Goal: Information Seeking & Learning: Learn about a topic

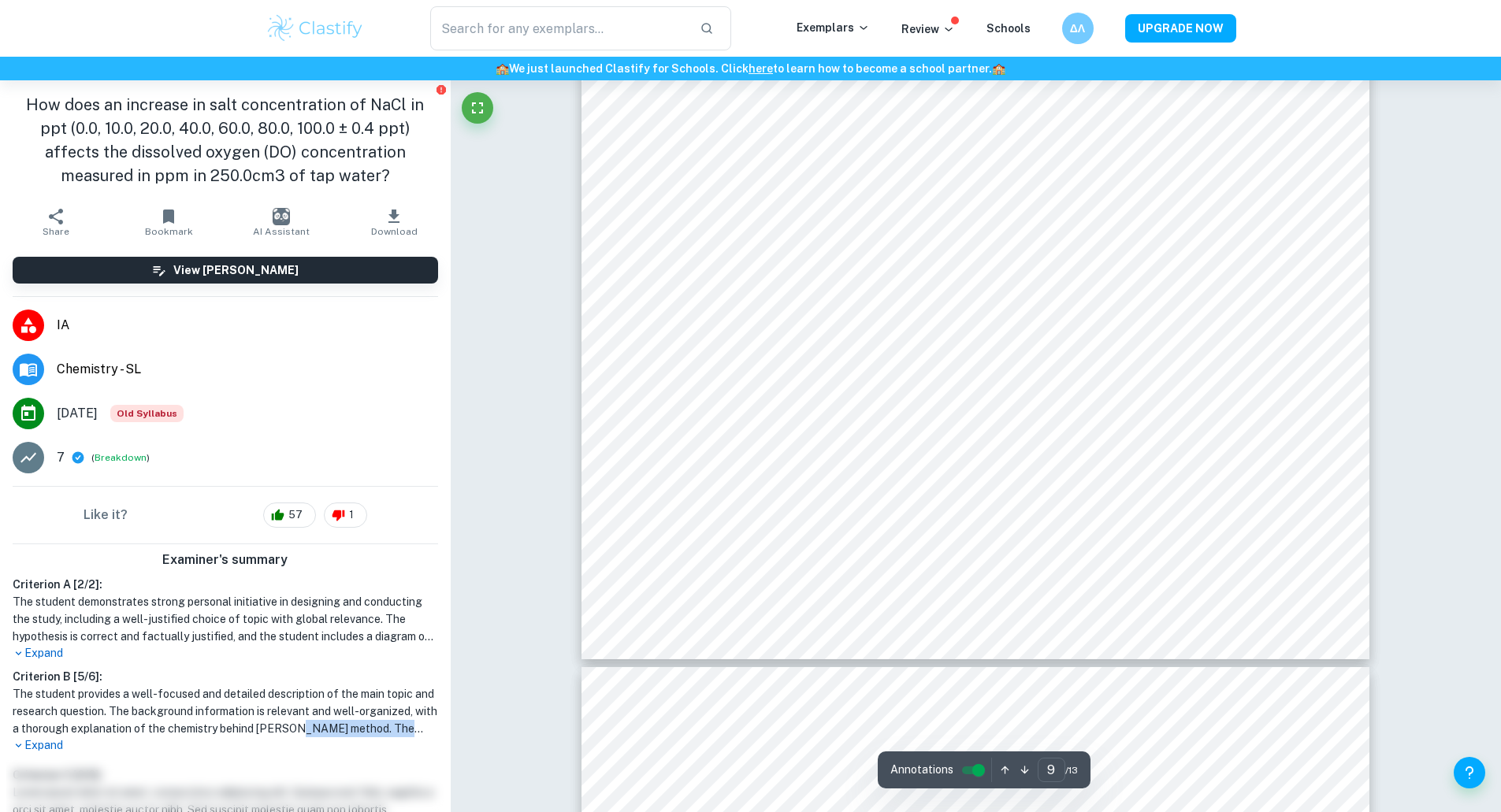
scroll to position [8944, 0]
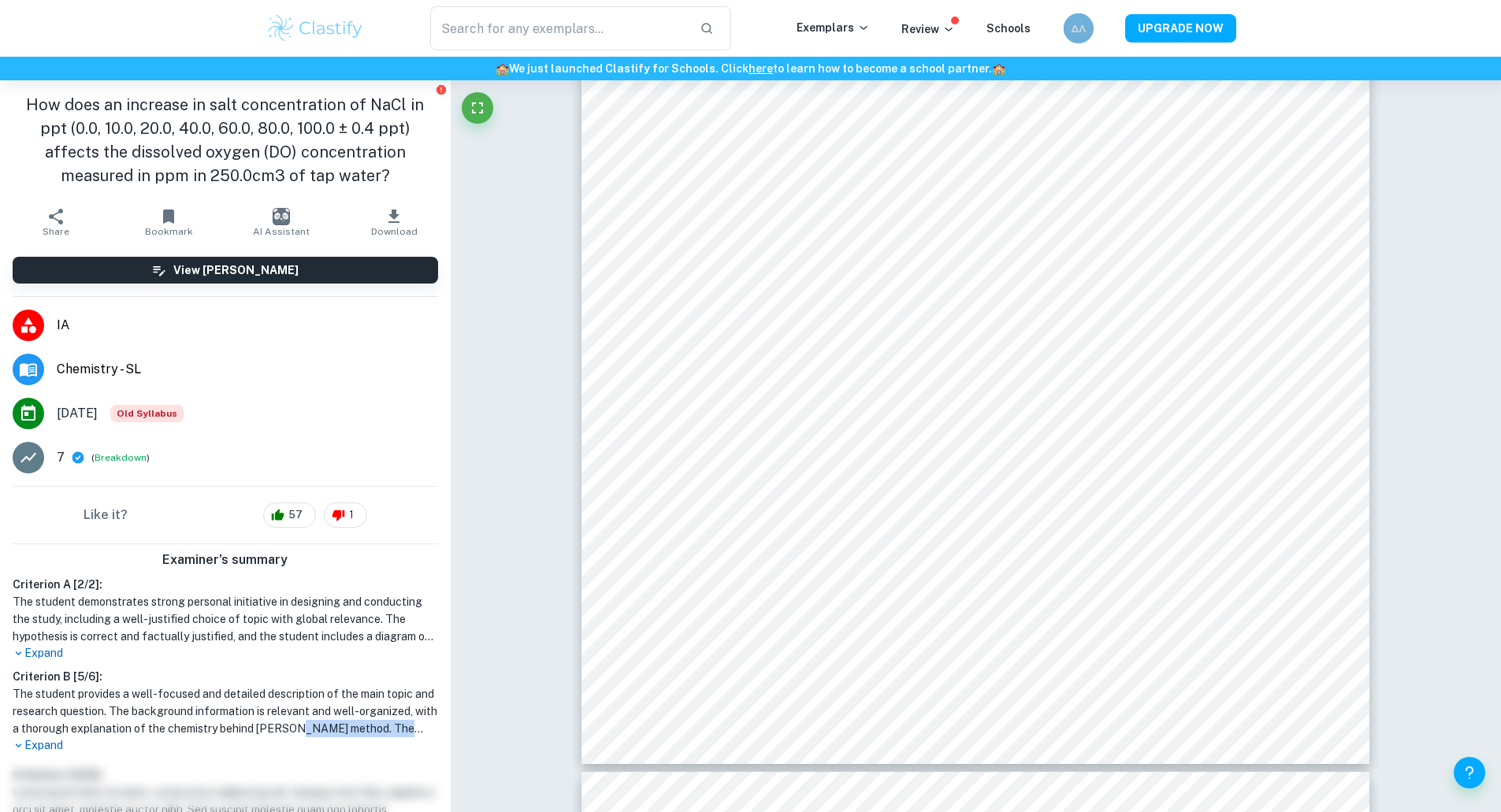
click at [1089, 25] on div "ΔΛ" at bounding box center [1078, 28] width 30 height 30
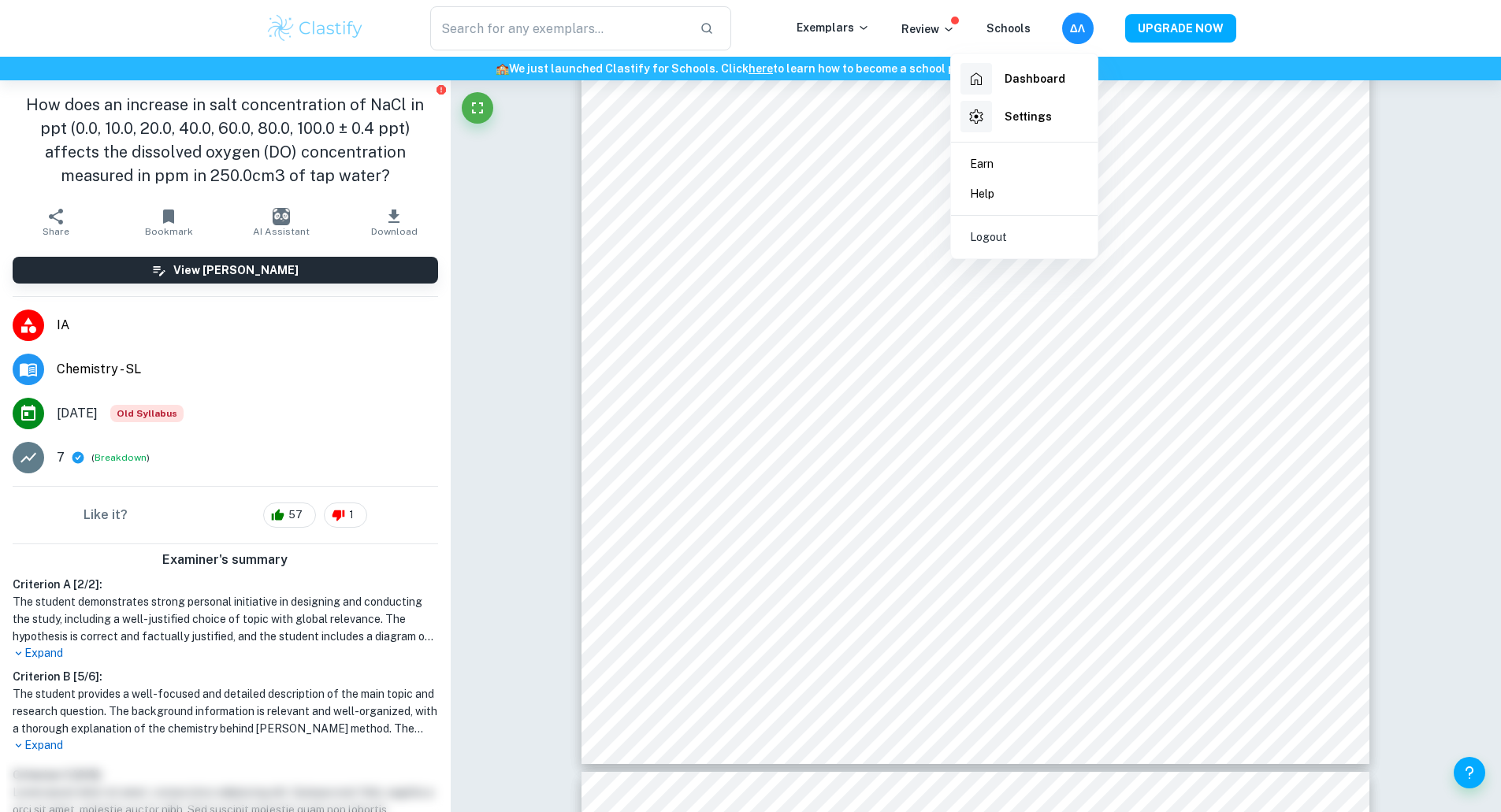
click at [1089, 25] on div at bounding box center [750, 406] width 1501 height 812
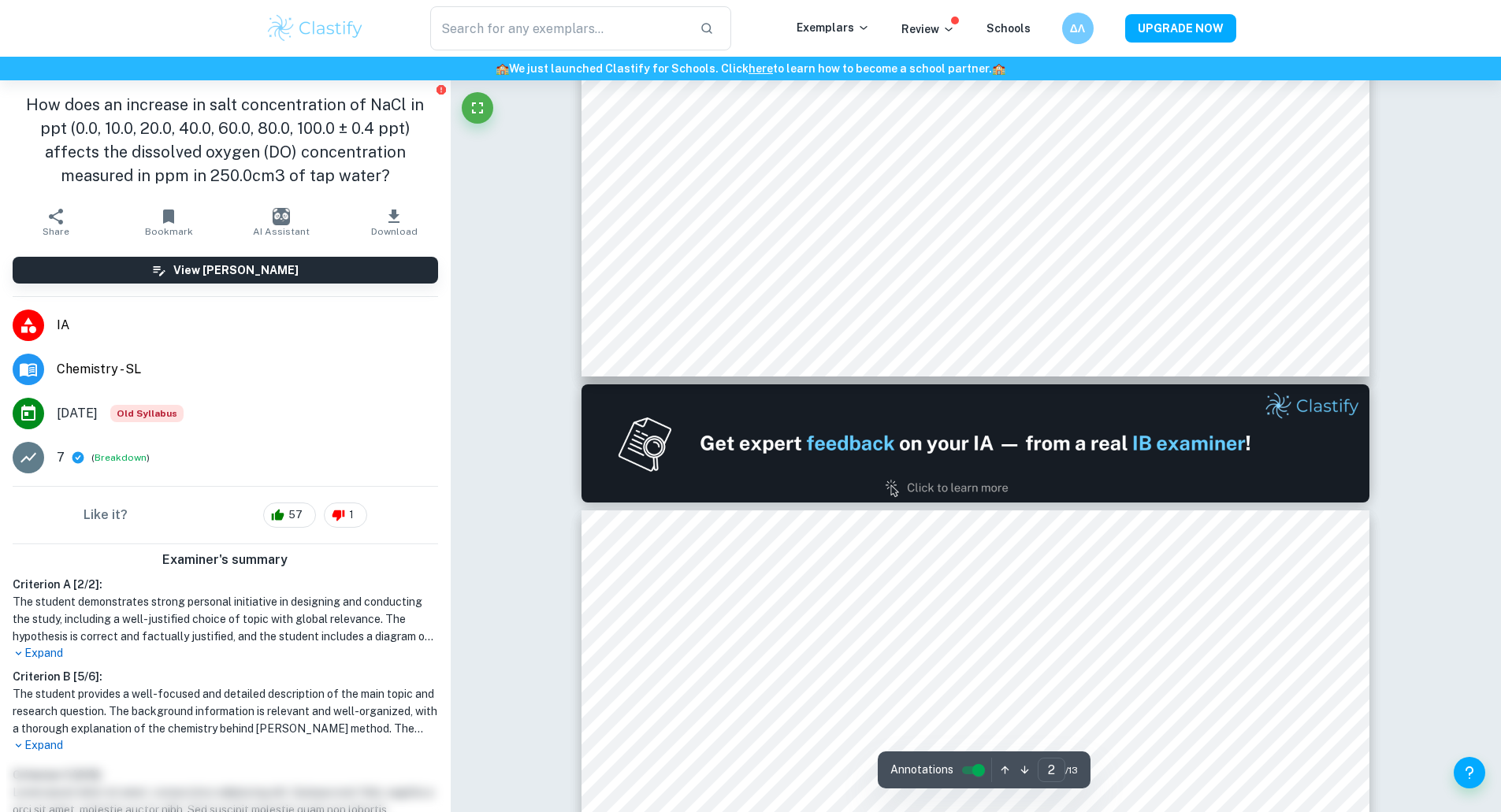
scroll to position [672, 0]
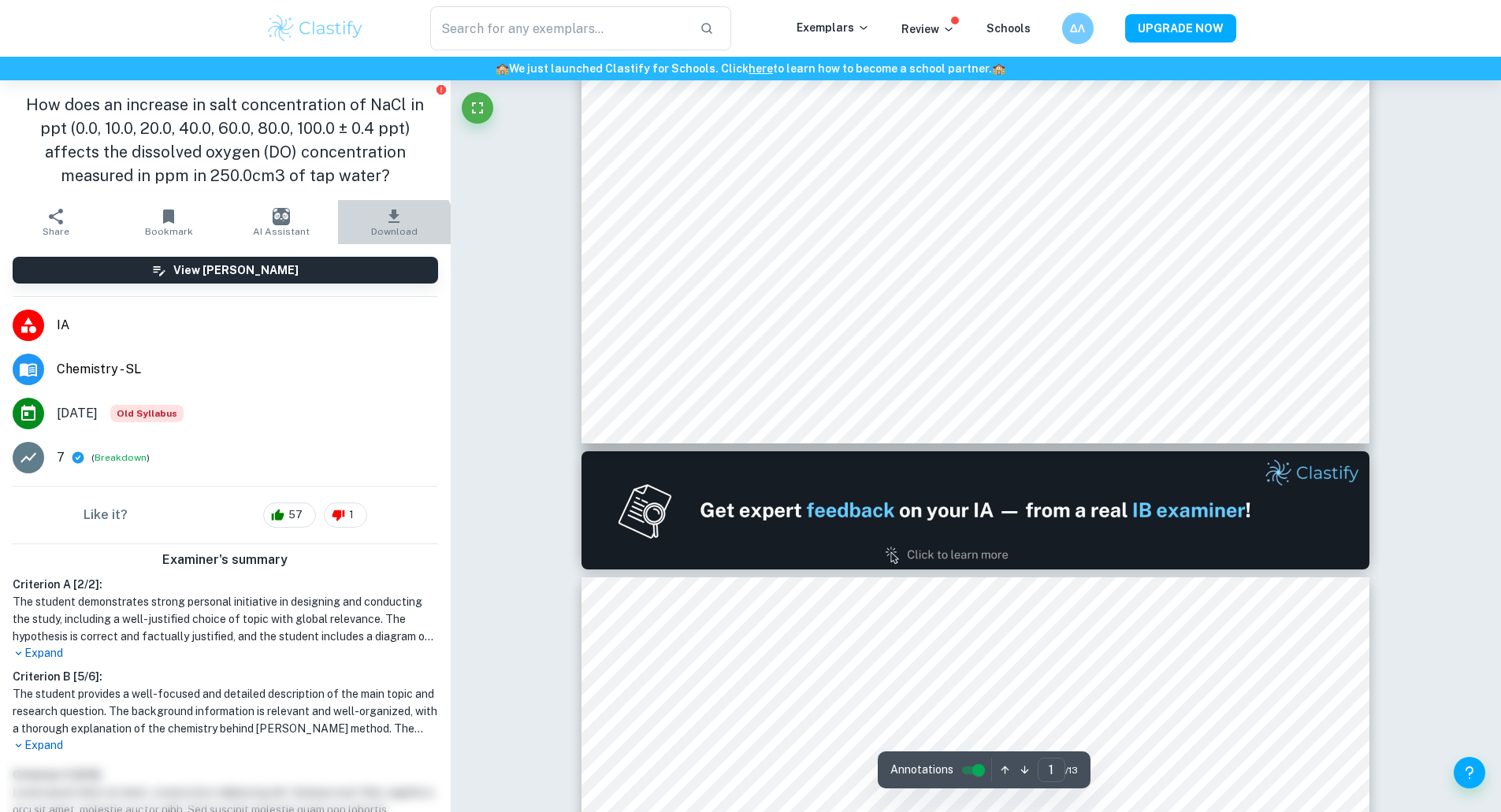
click at [380, 233] on span "Download" at bounding box center [394, 231] width 46 height 11
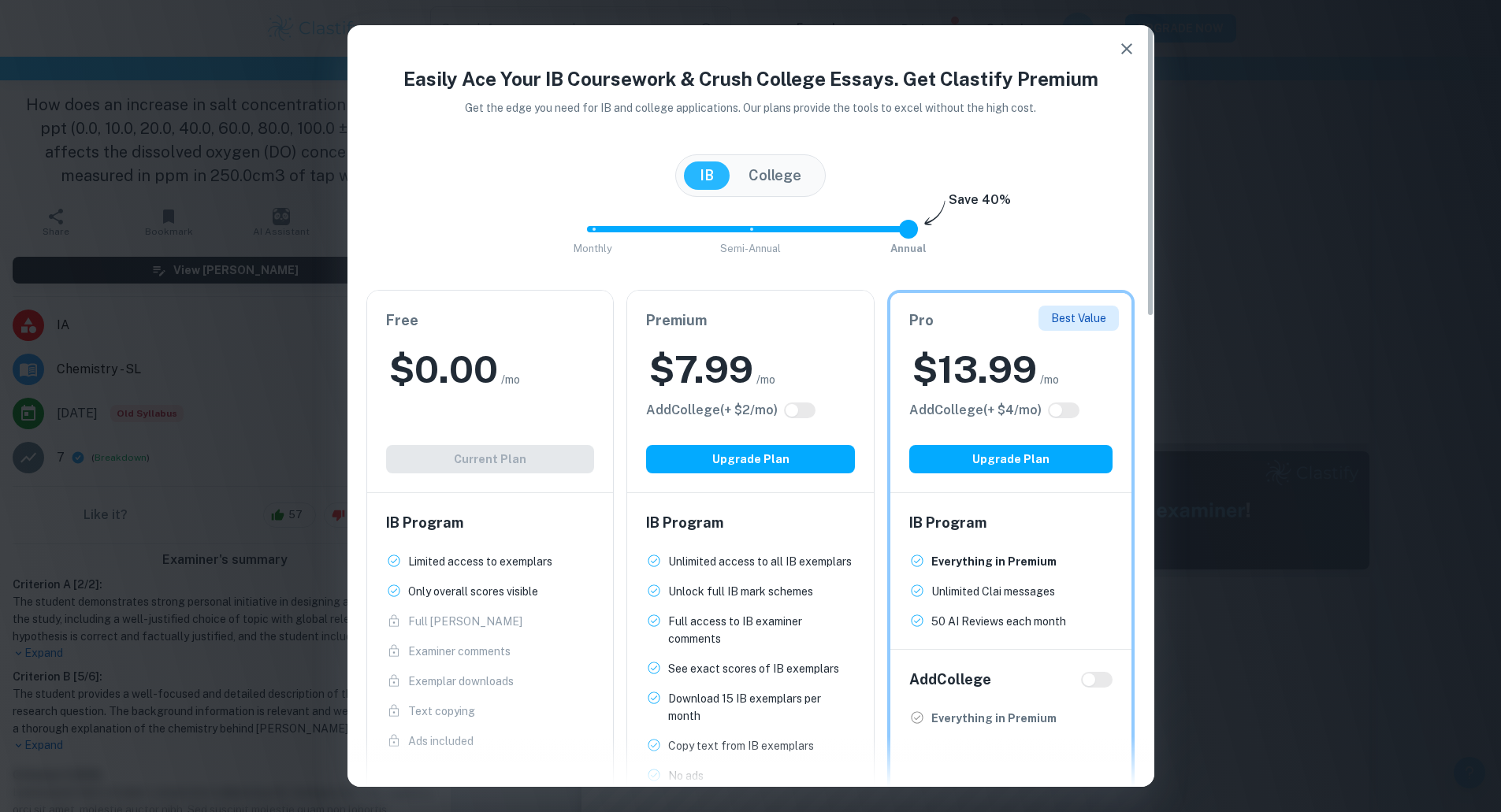
click at [771, 359] on div "$ 7.99 /mo" at bounding box center [750, 369] width 208 height 50
type input "1"
drag, startPoint x: 759, startPoint y: 418, endPoint x: 766, endPoint y: 255, distance: 163.2
click at [766, 255] on span "Semi-Annual" at bounding box center [750, 249] width 67 height 16
click at [804, 412] on input "checkbox" at bounding box center [793, 410] width 38 height 12
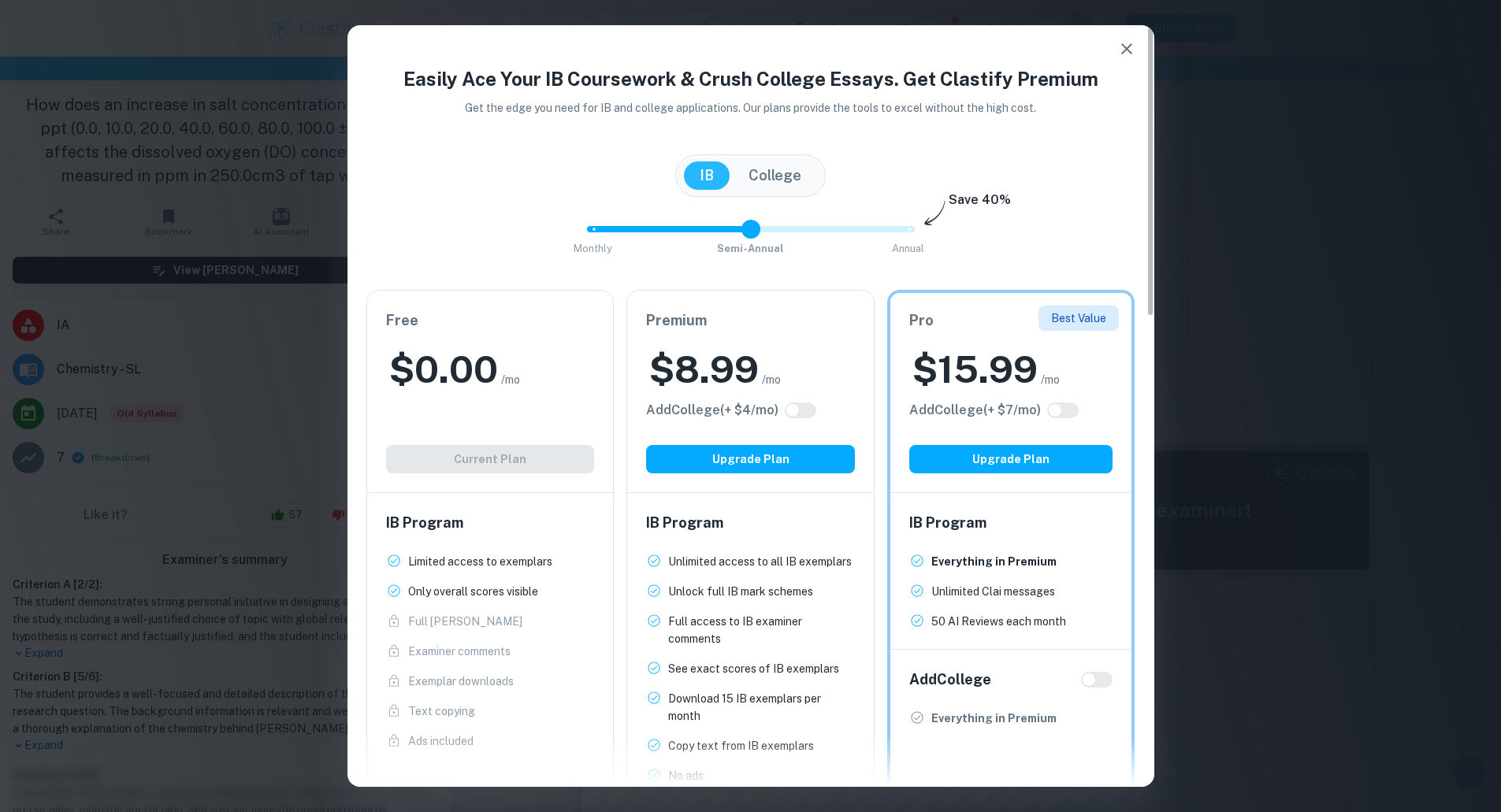
checkbox input "true"
click at [804, 412] on input "checkbox" at bounding box center [808, 410] width 38 height 12
checkbox input "false"
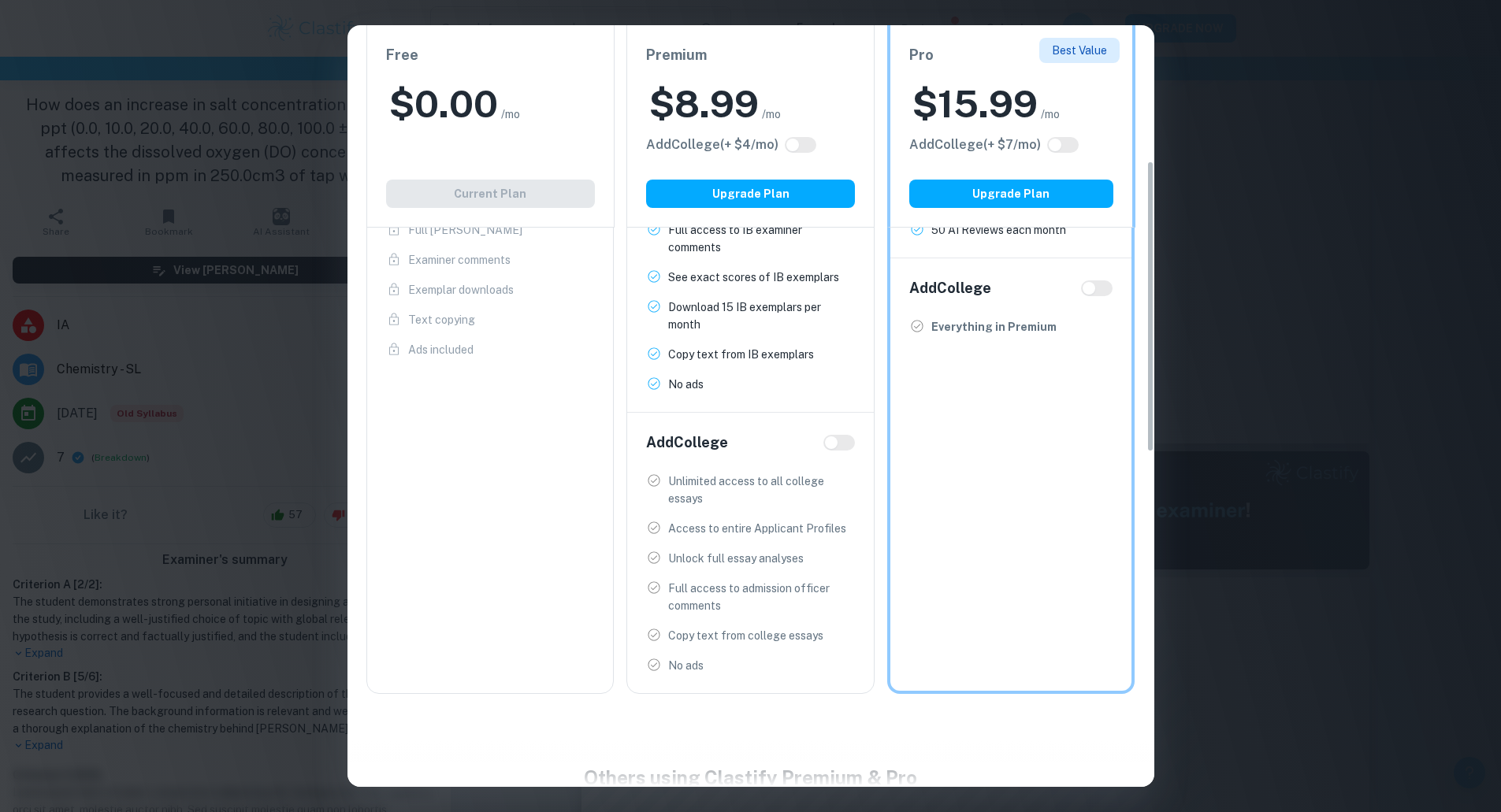
scroll to position [323, 0]
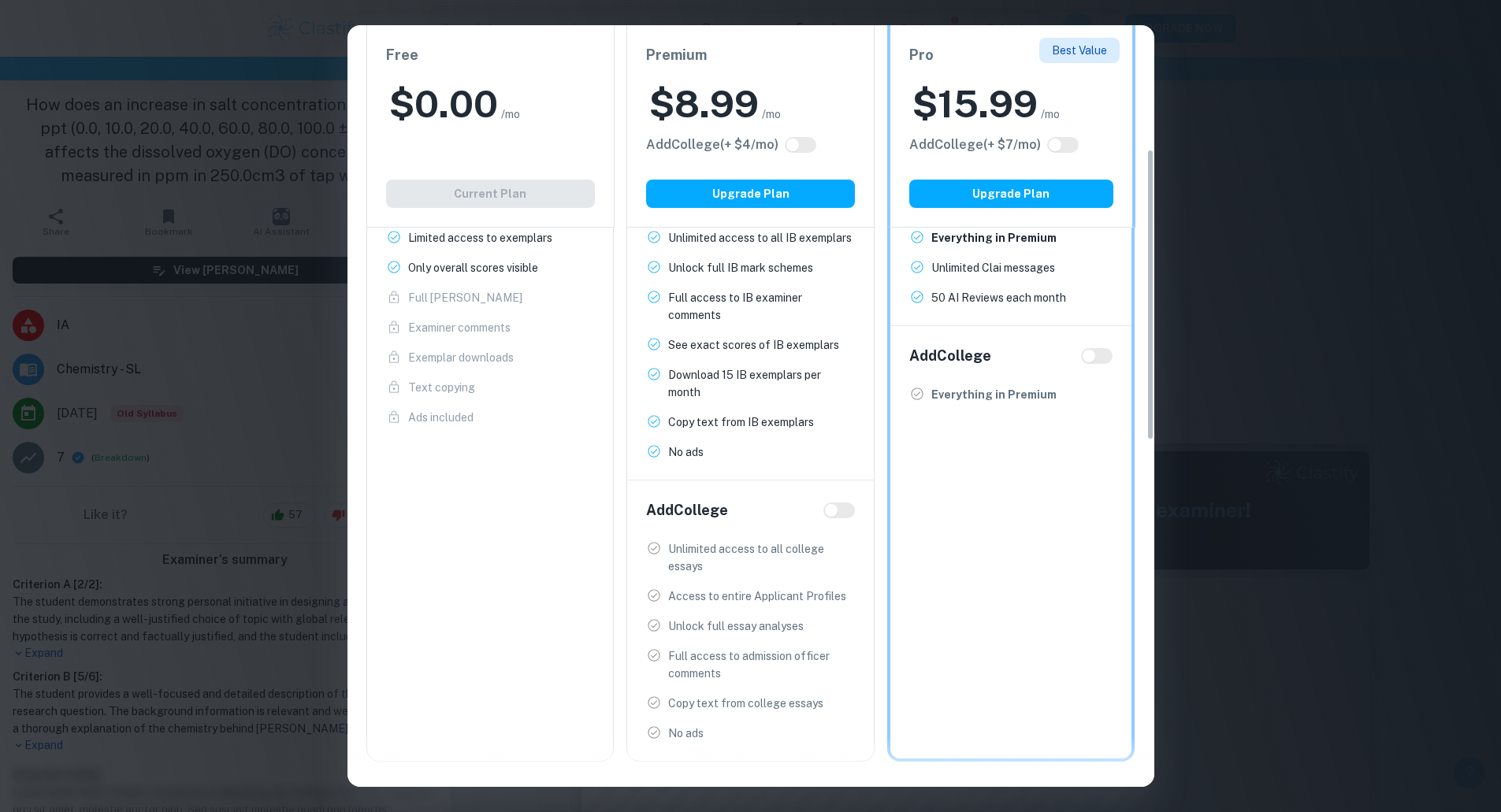
click at [1178, 119] on div "Easily Ace Your IB Coursework & Crush College Essays. Get Clastify Premium Get …" at bounding box center [750, 406] width 1501 height 812
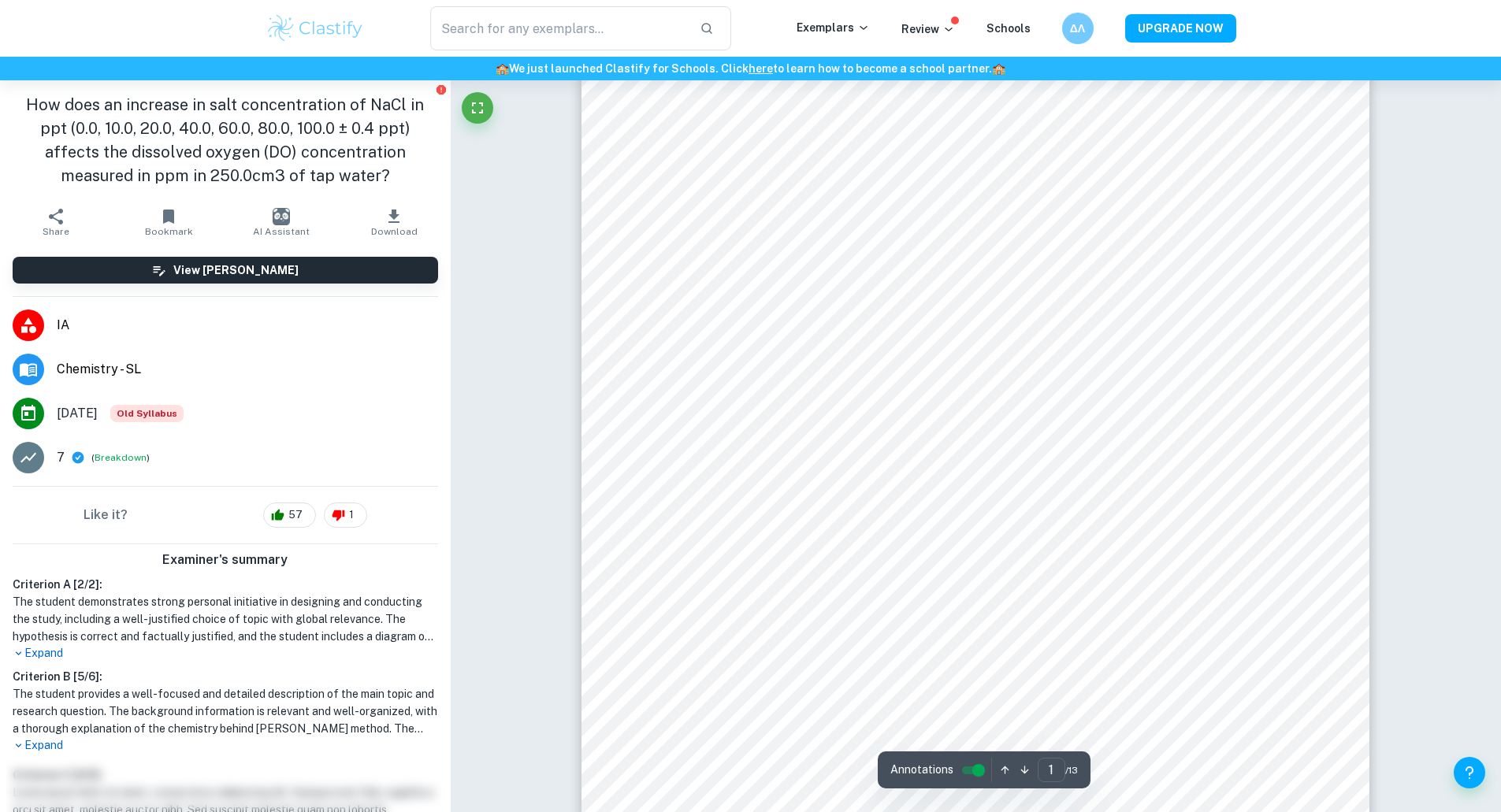
scroll to position [0, 0]
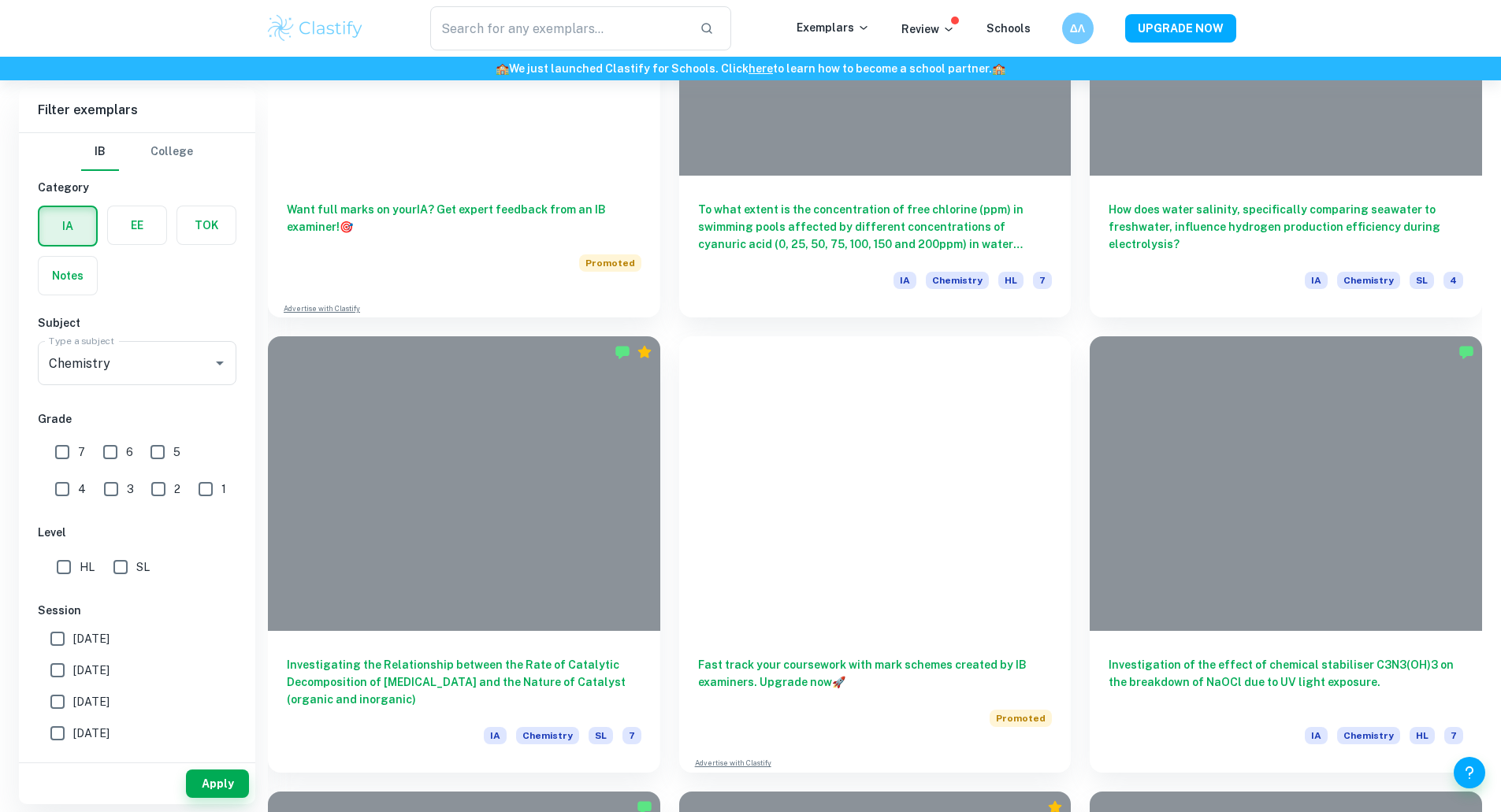
scroll to position [1525, 0]
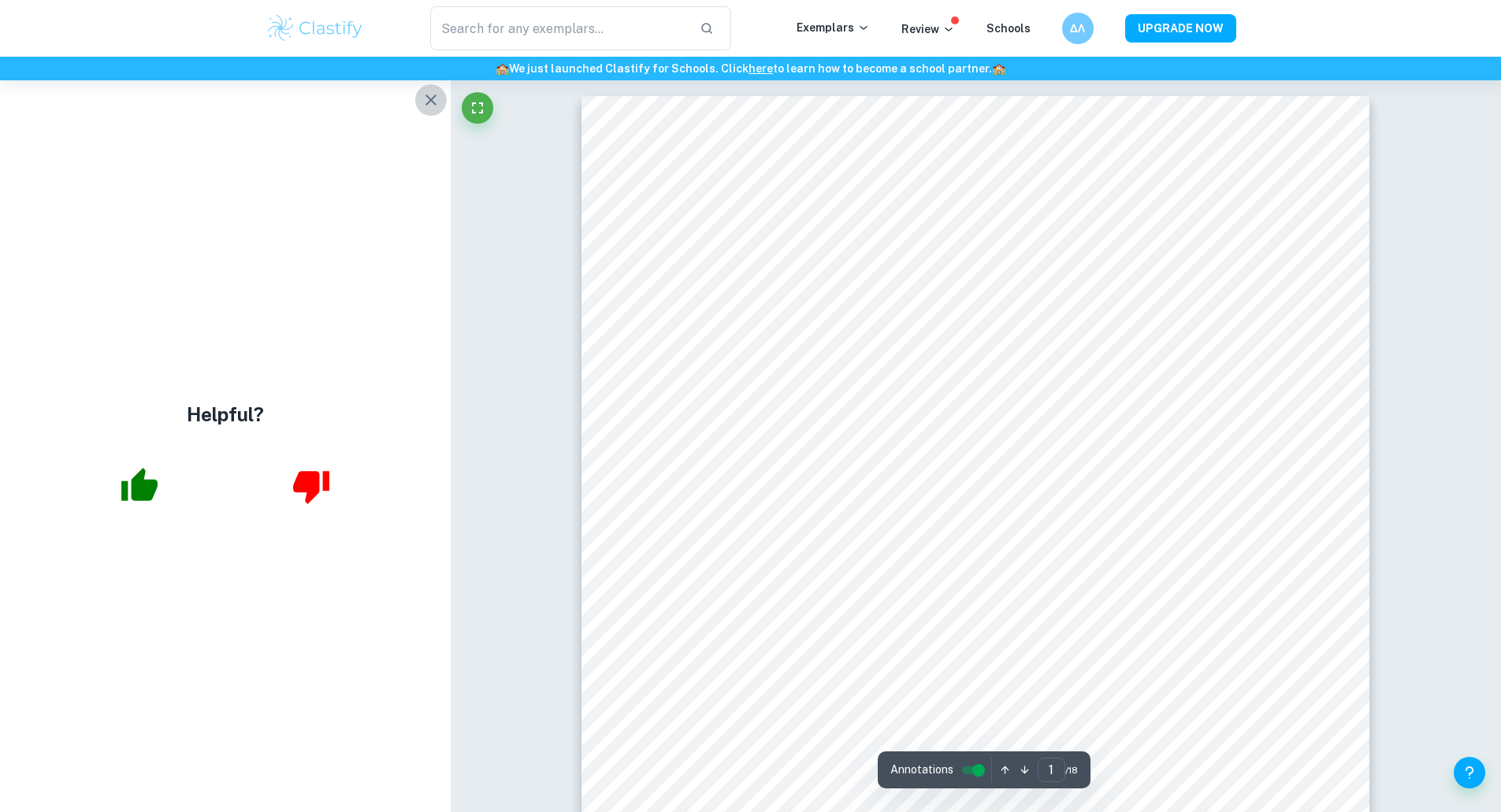
click at [428, 102] on icon "button" at bounding box center [430, 100] width 11 height 11
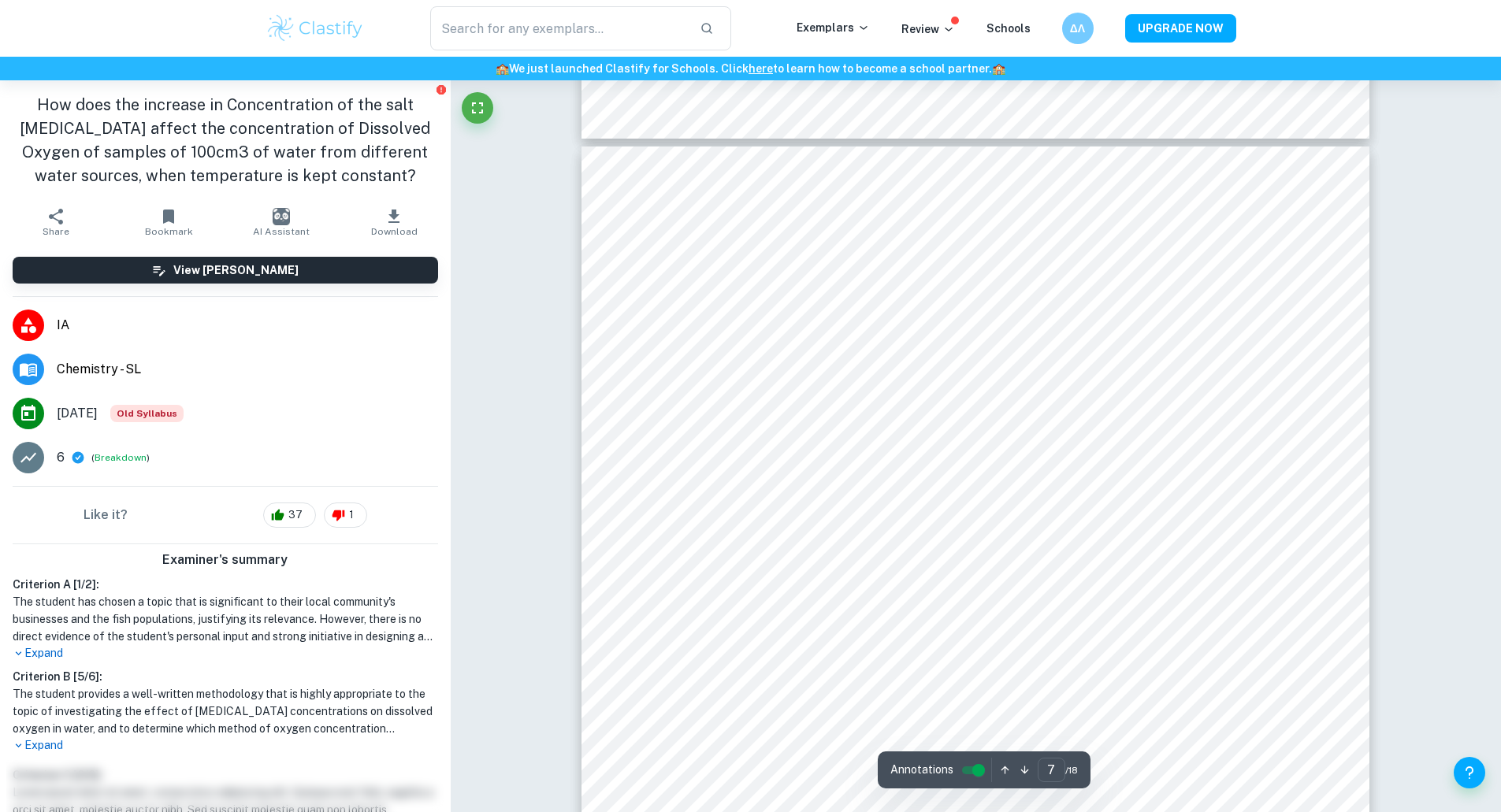
scroll to position [6851, 0]
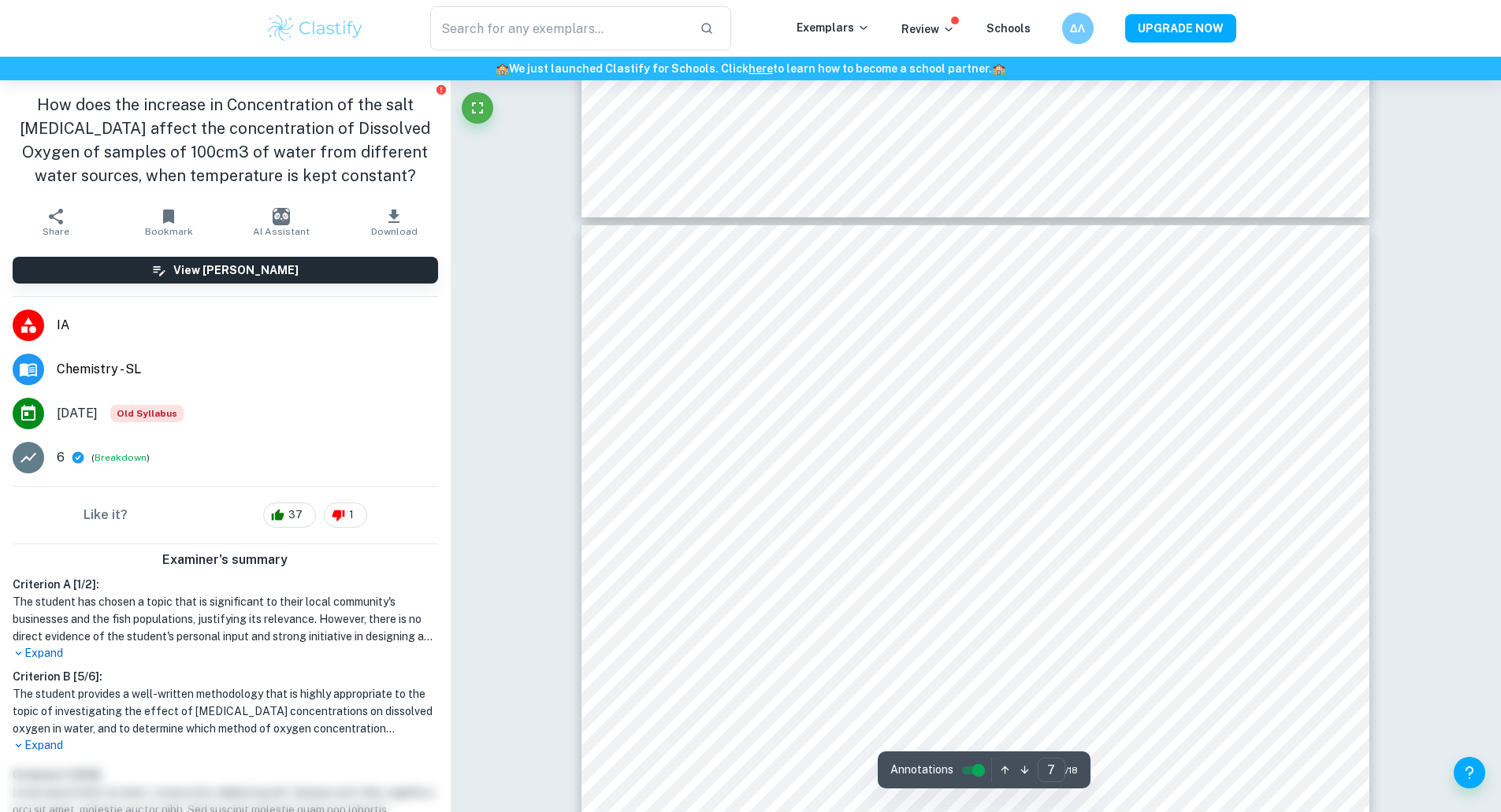
type input "2"
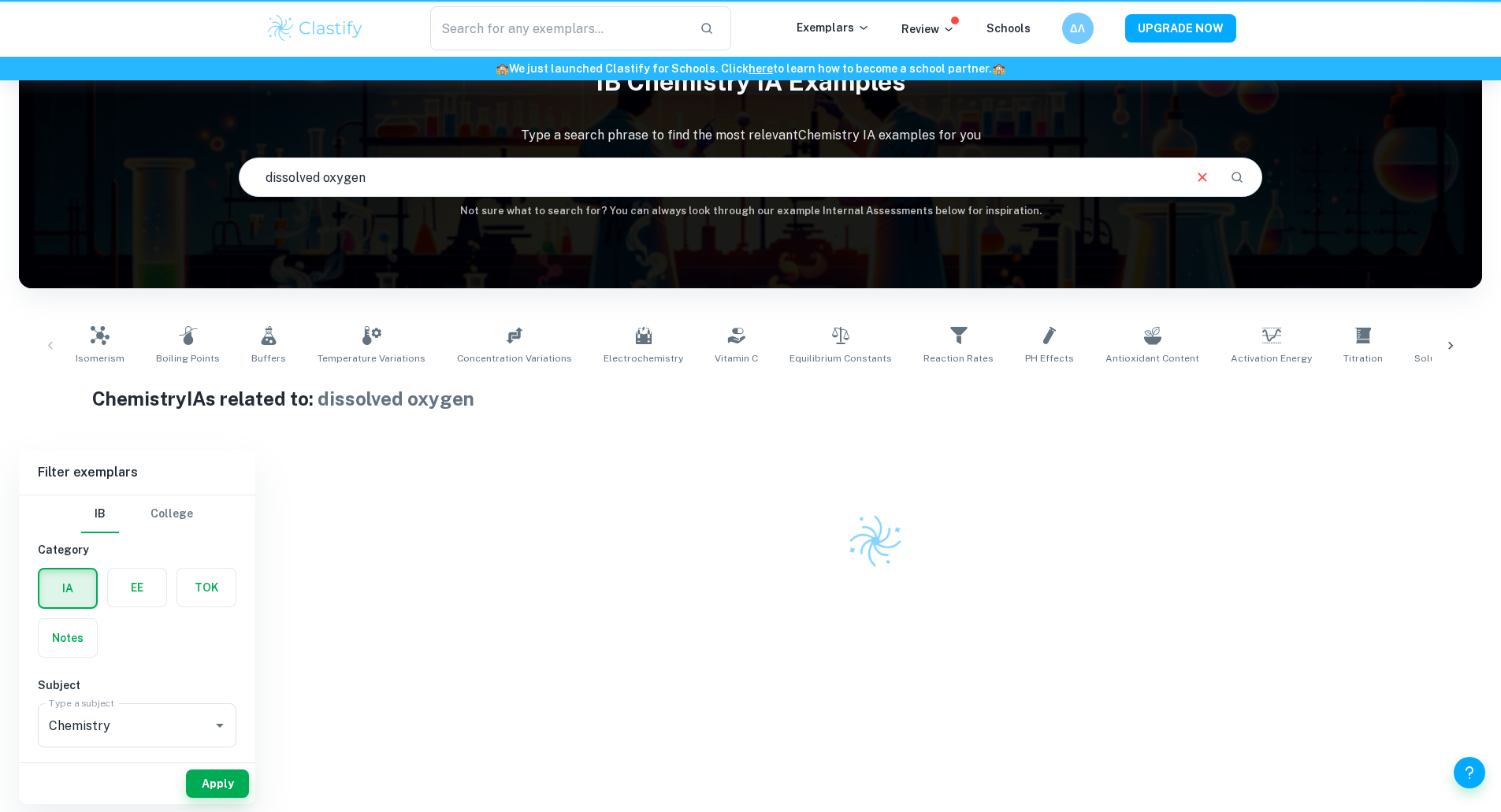
drag, startPoint x: 627, startPoint y: 517, endPoint x: 620, endPoint y: 506, distance: 13.0
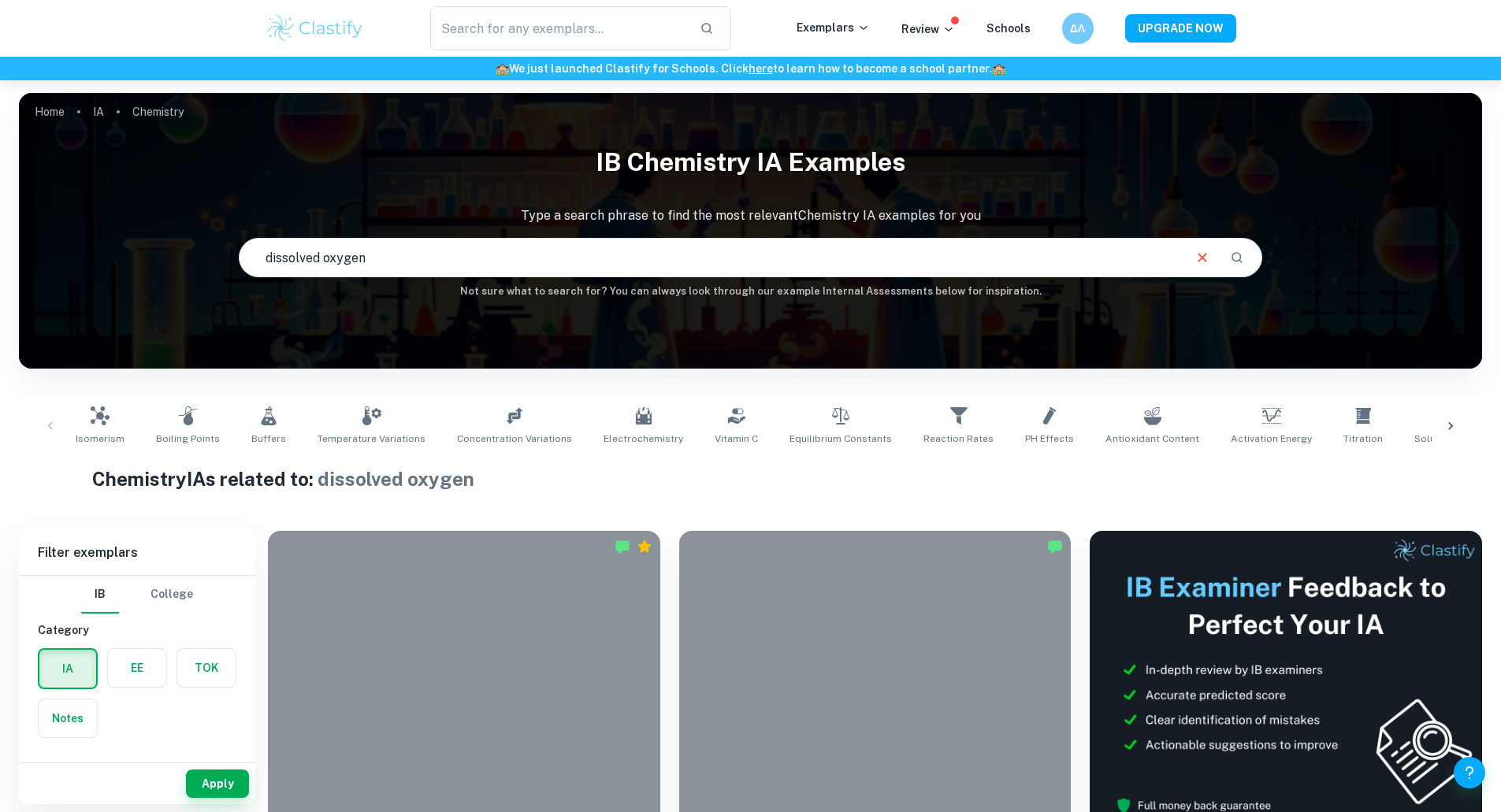
checkbox input "true"
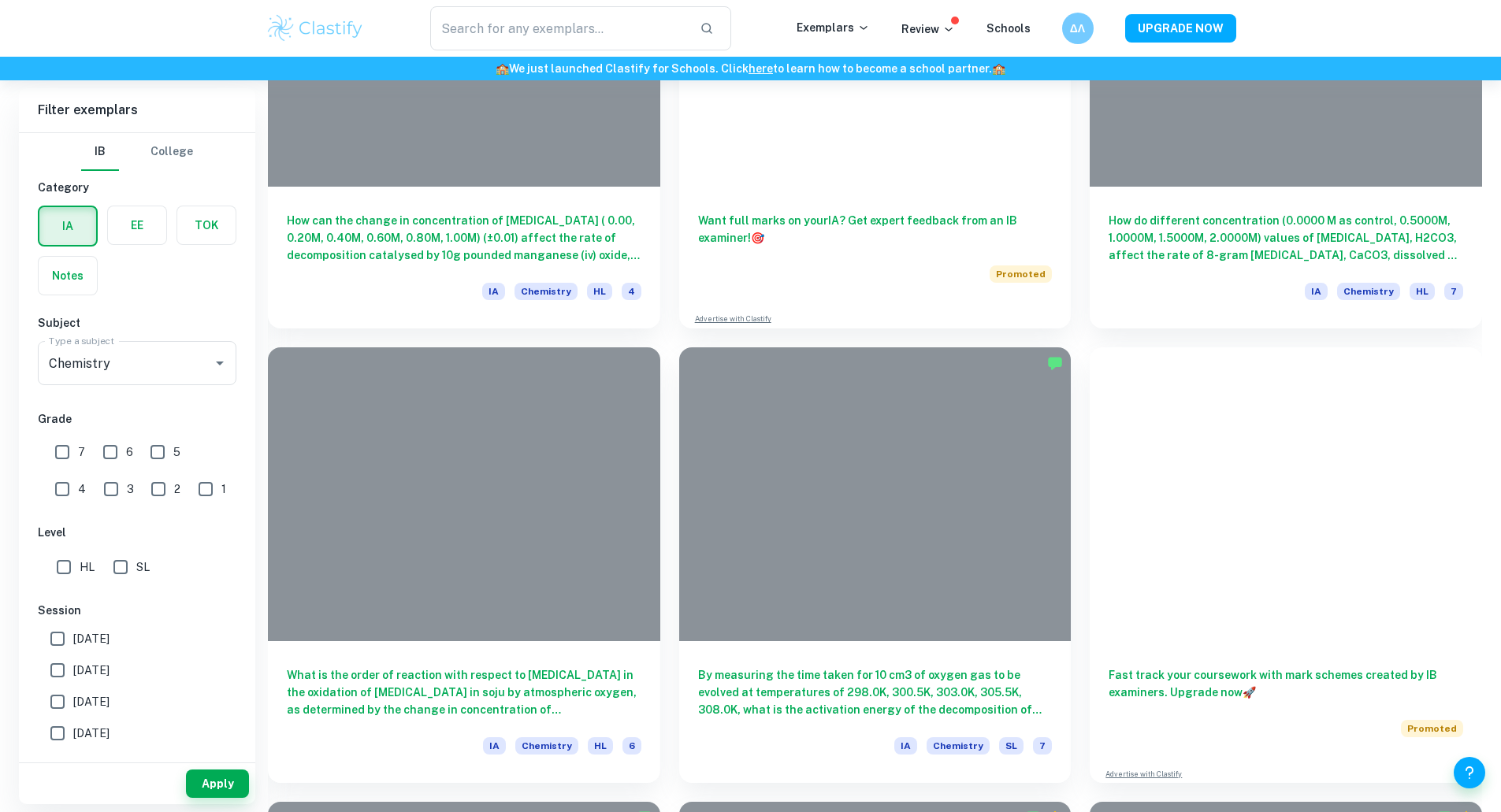
scroll to position [10649, 0]
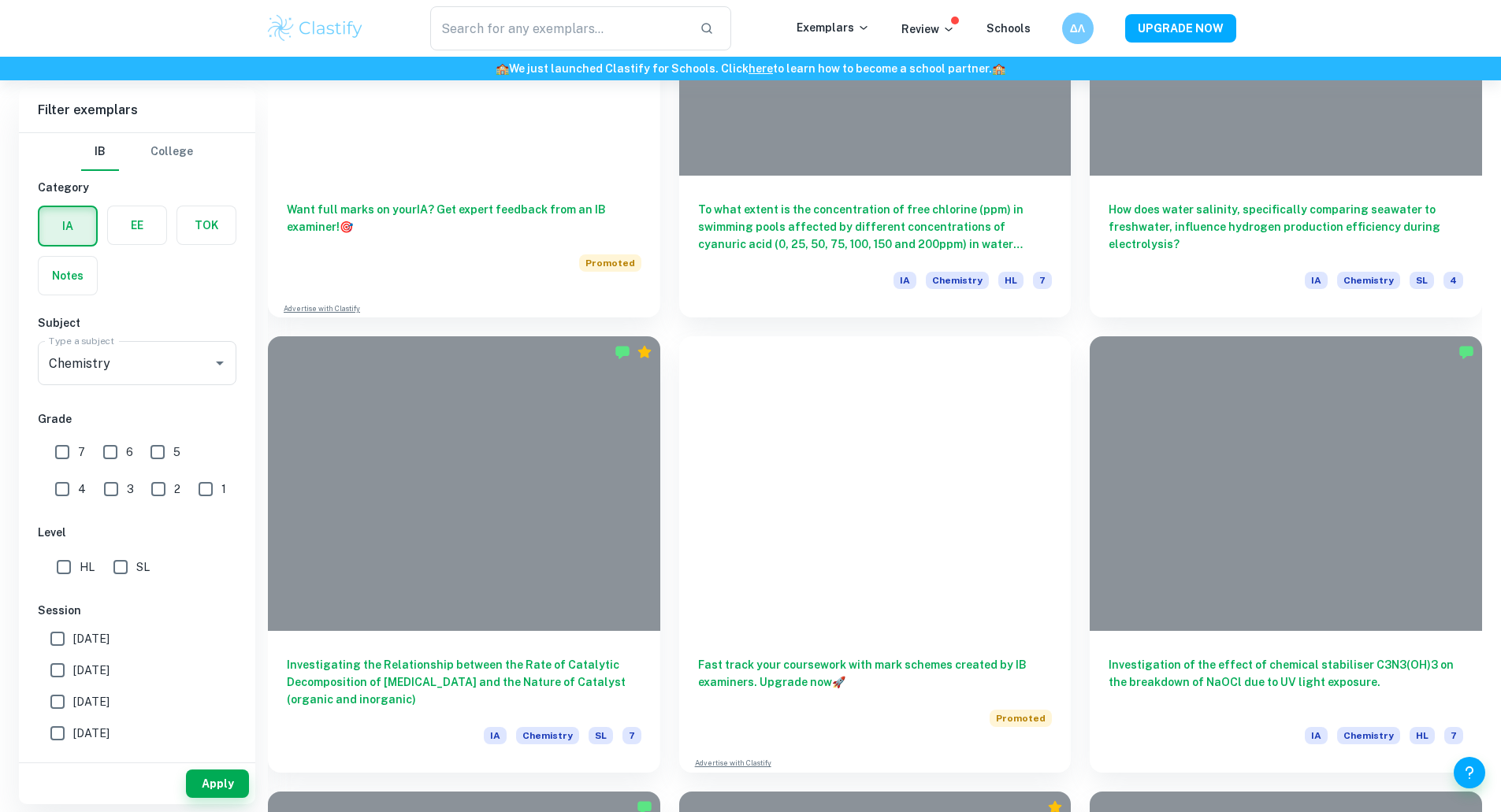
drag, startPoint x: 1369, startPoint y: 498, endPoint x: 1318, endPoint y: 491, distance: 51.5
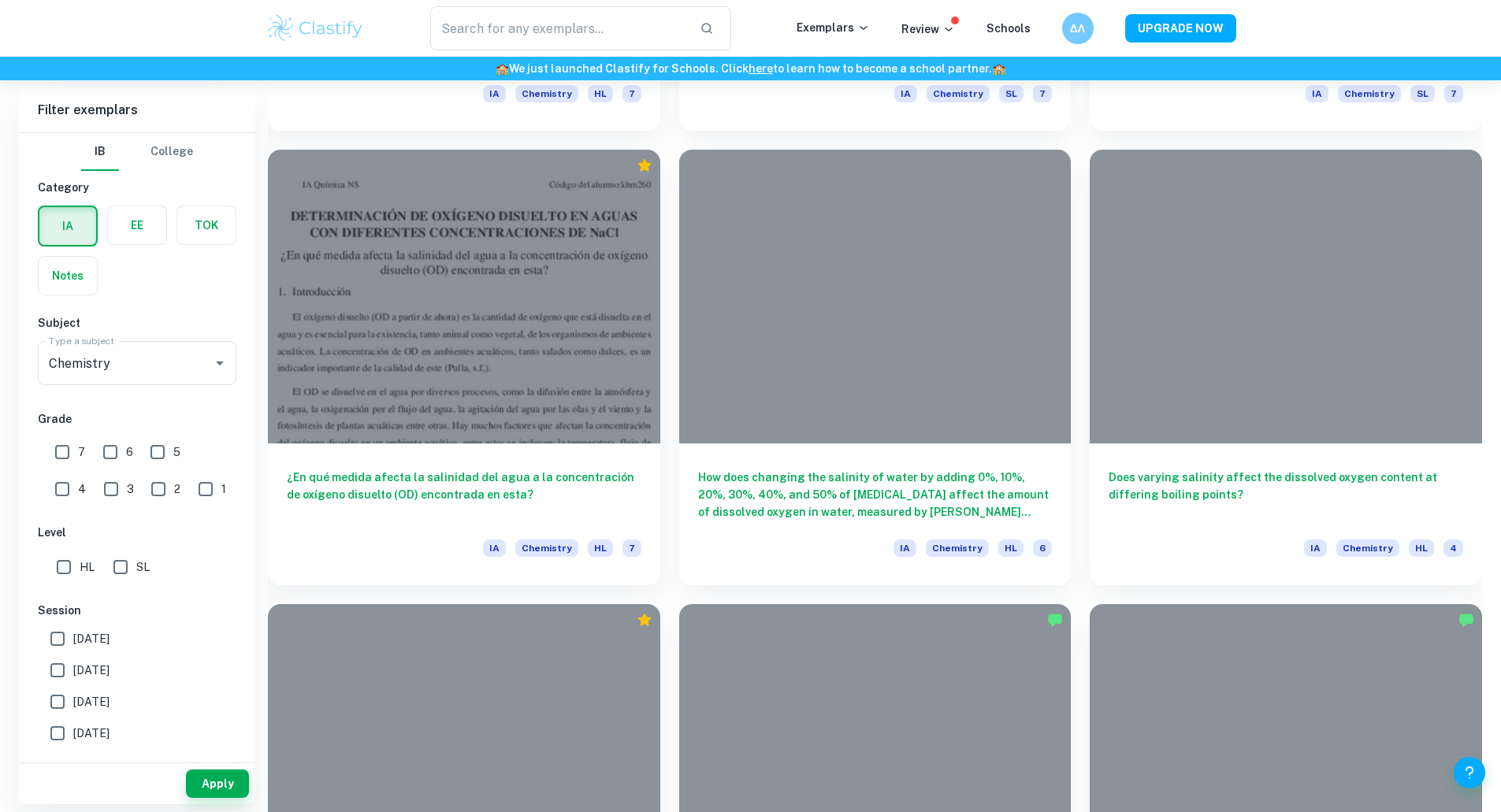
scroll to position [4379, 0]
